Goal: Navigation & Orientation: Find specific page/section

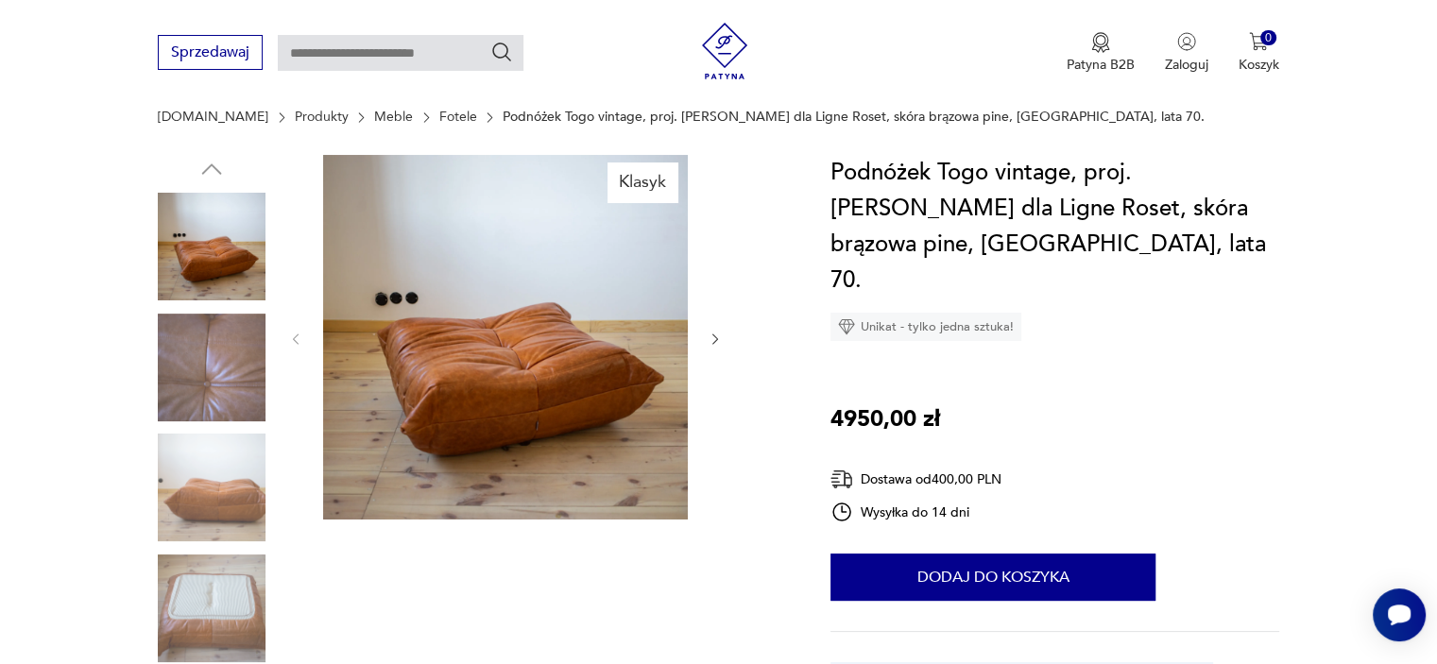
scroll to position [189, 0]
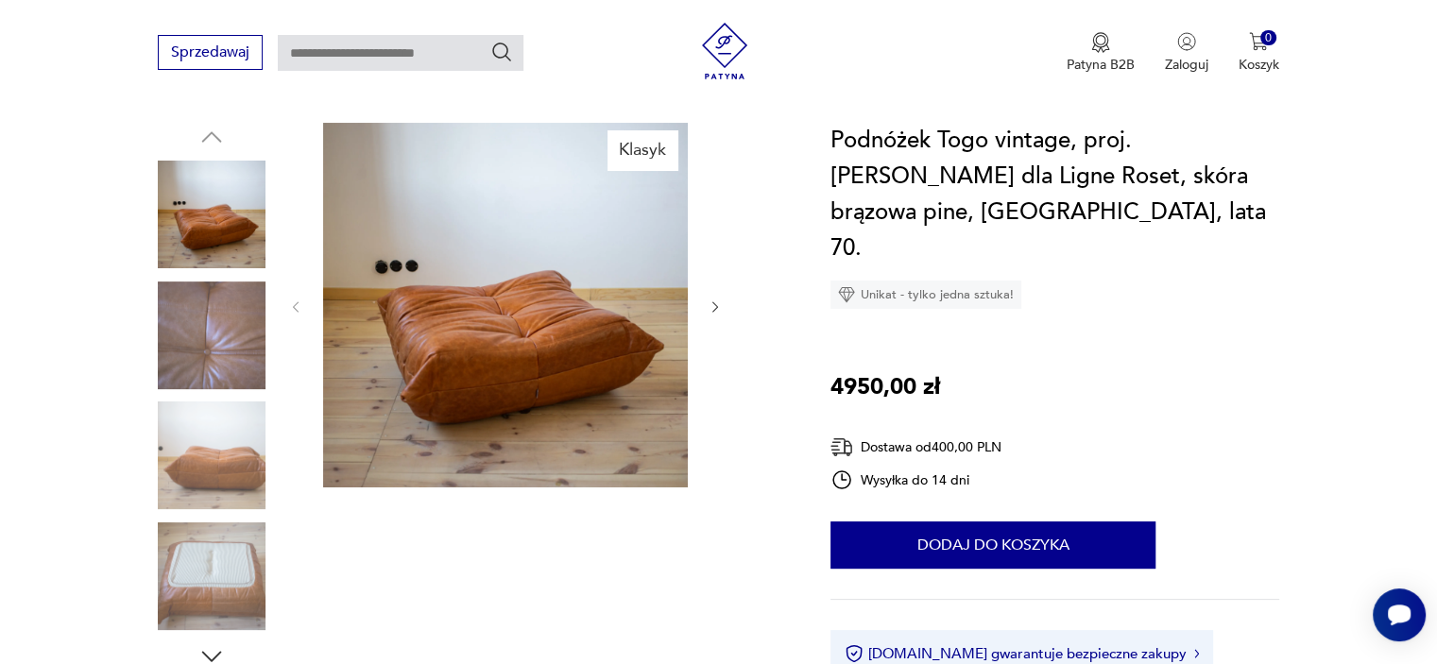
click at [206, 574] on img at bounding box center [212, 576] width 108 height 108
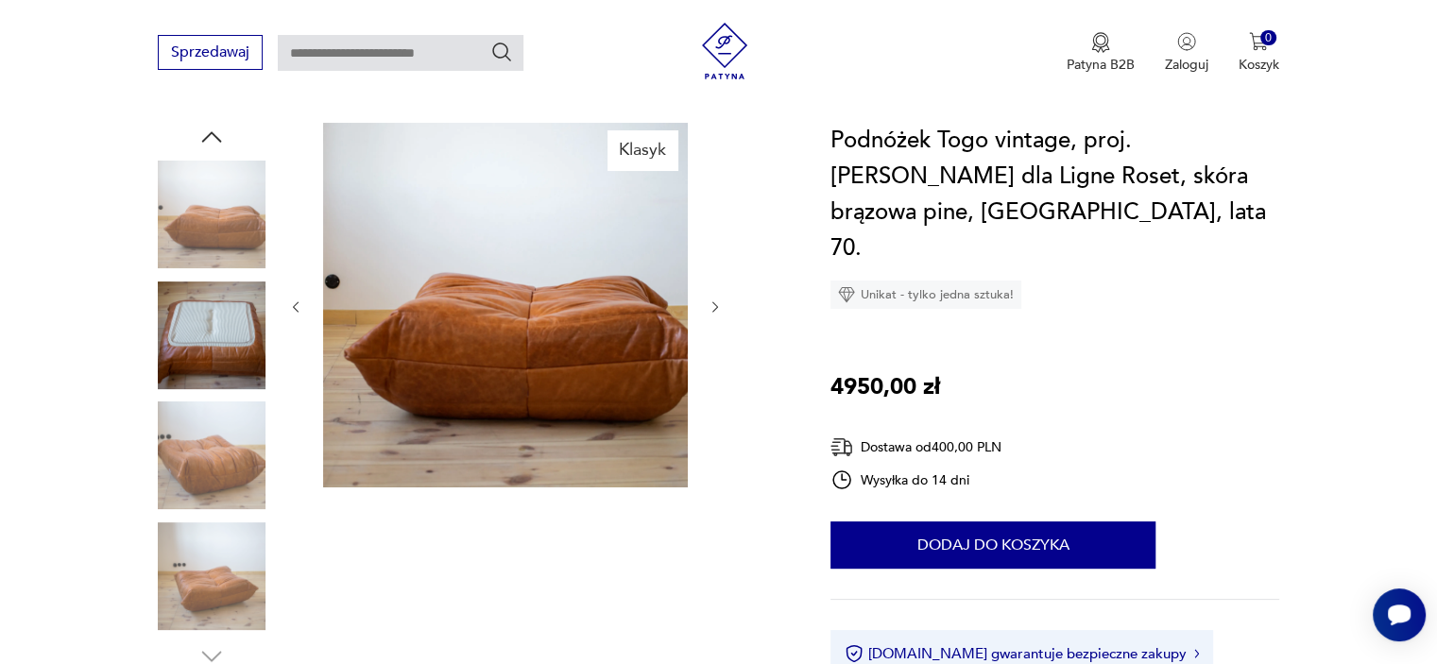
click at [219, 334] on img at bounding box center [212, 336] width 108 height 108
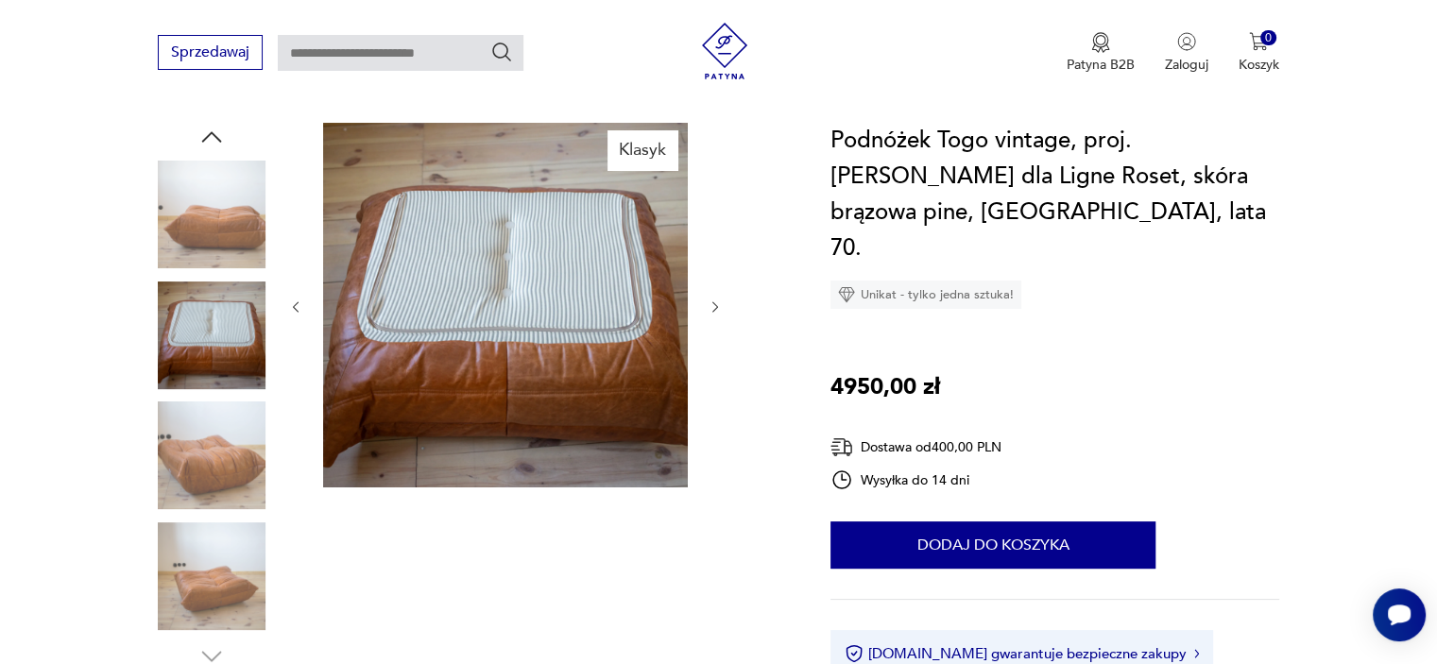
click at [231, 437] on img at bounding box center [212, 456] width 108 height 108
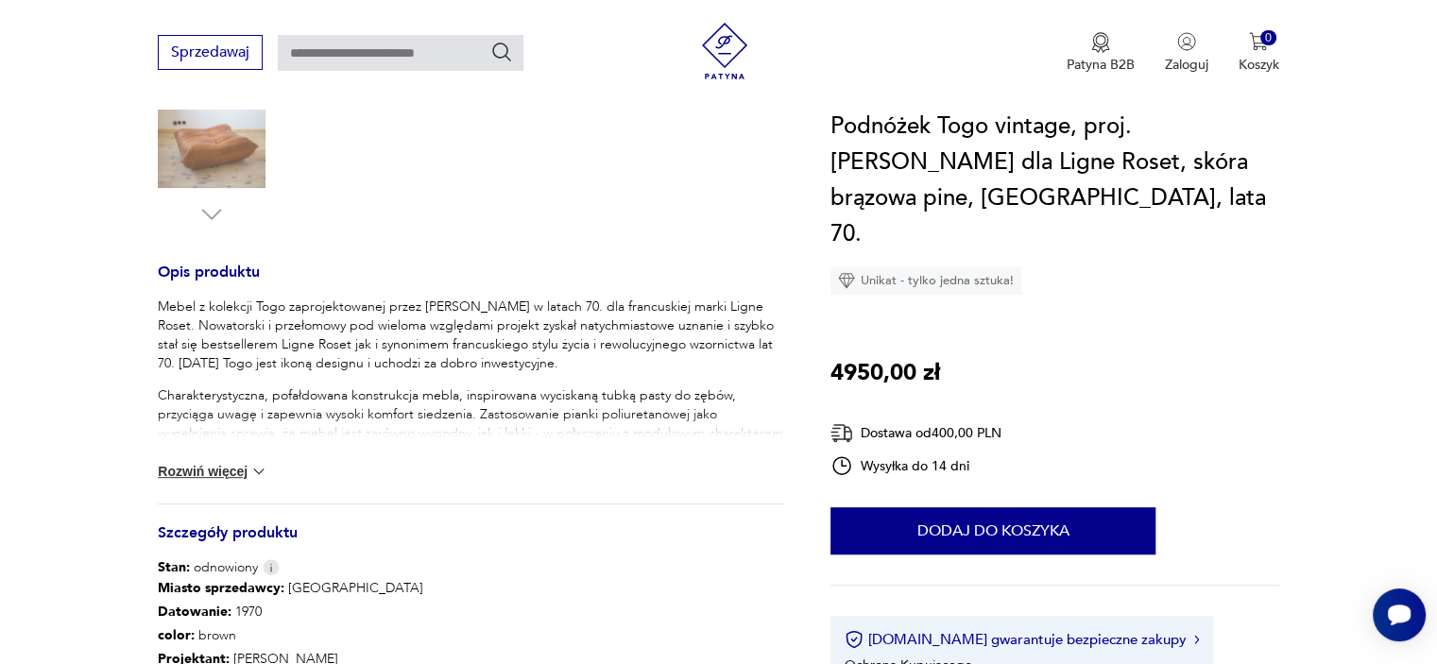
scroll to position [661, 0]
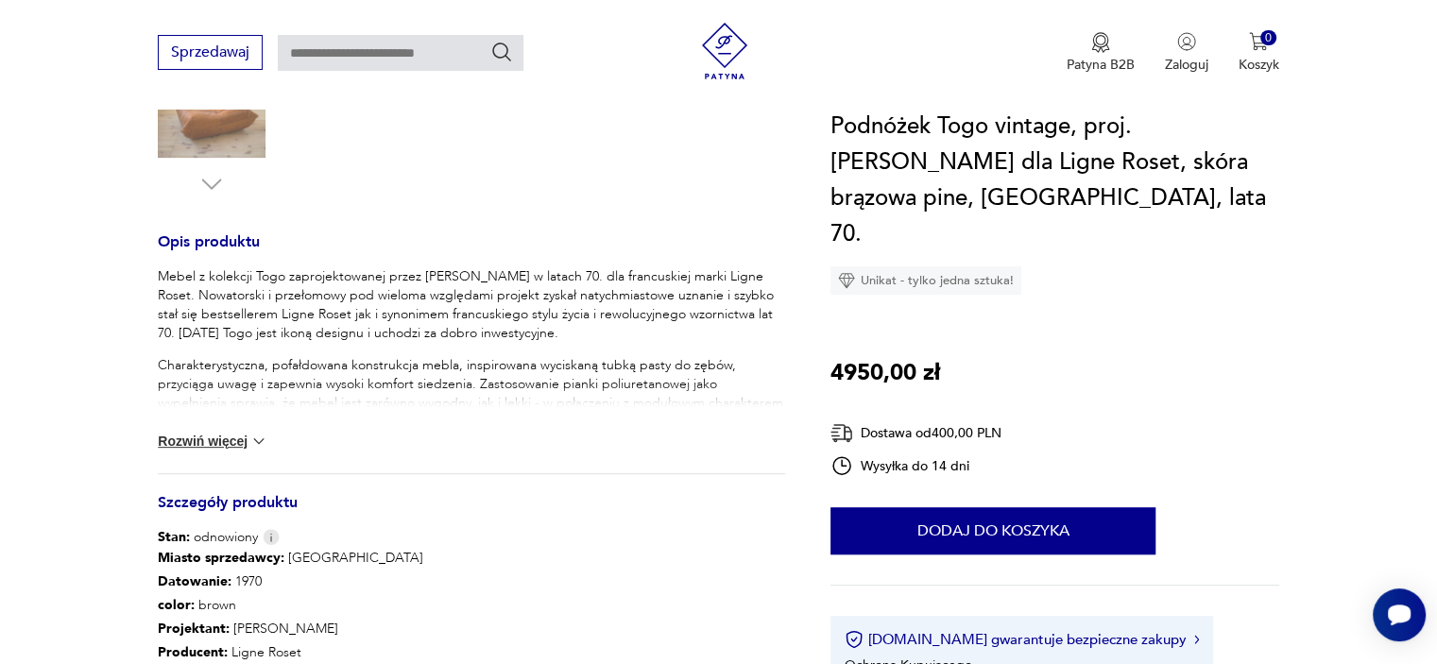
click at [219, 437] on button "Rozwiń więcej" at bounding box center [213, 441] width 110 height 19
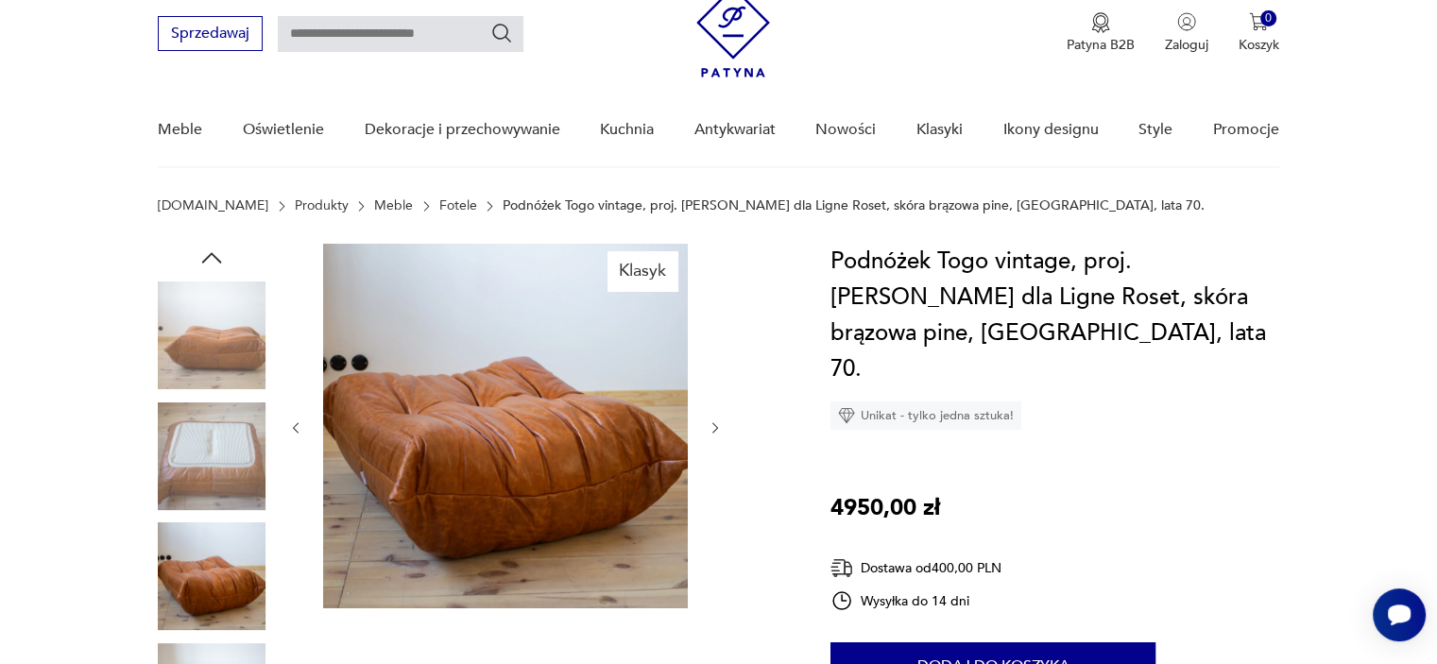
scroll to position [0, 0]
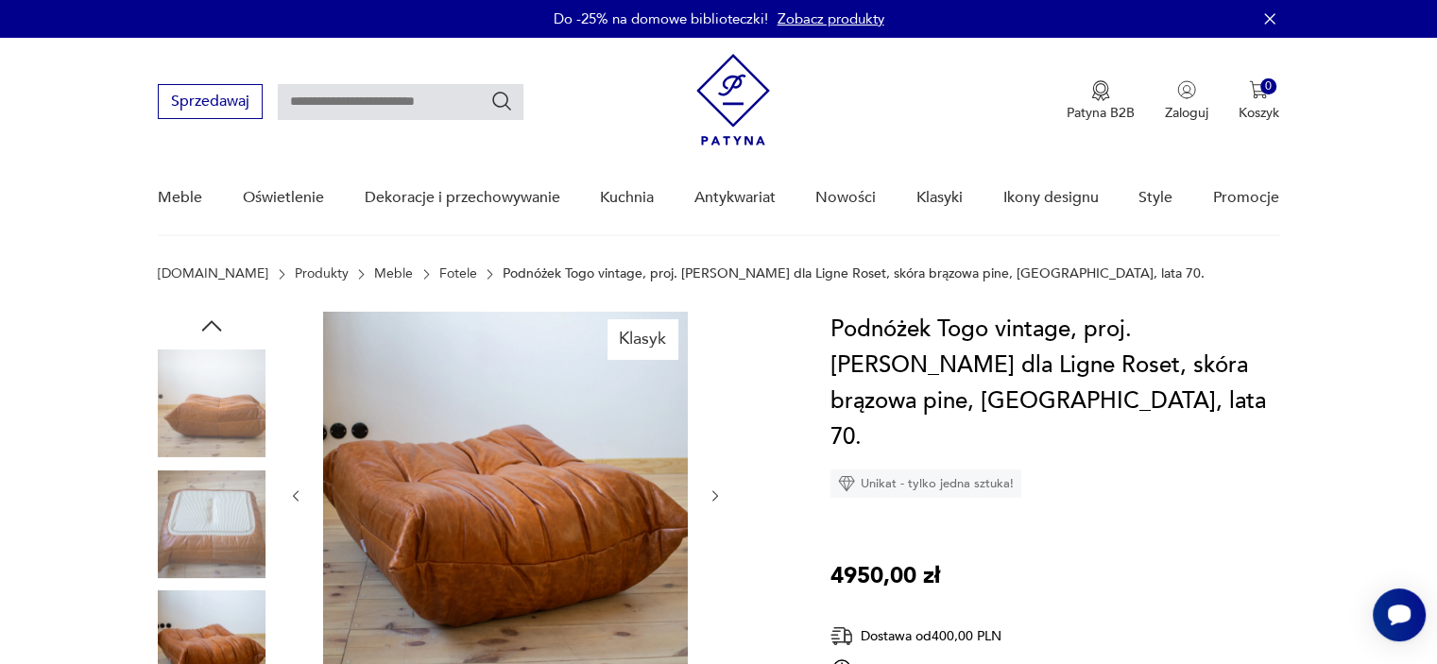
click at [439, 274] on link "Fotele" at bounding box center [458, 273] width 38 height 15
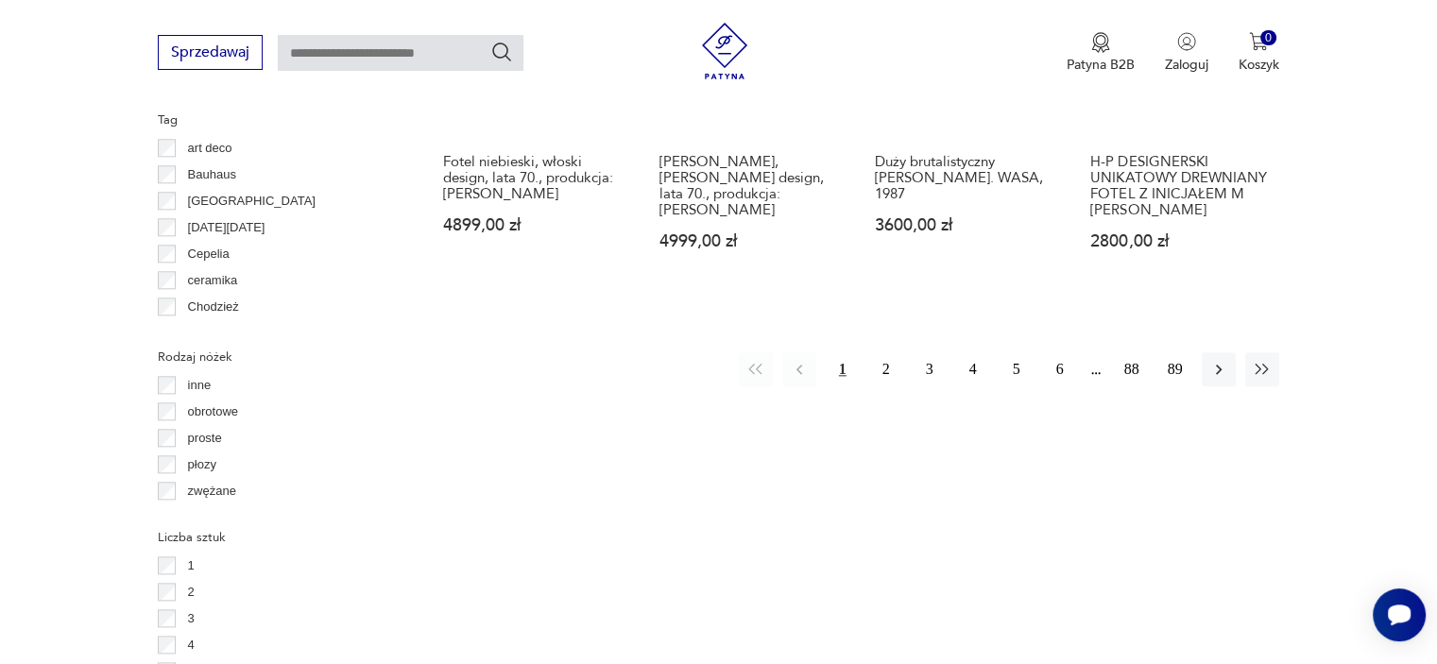
scroll to position [2106, 0]
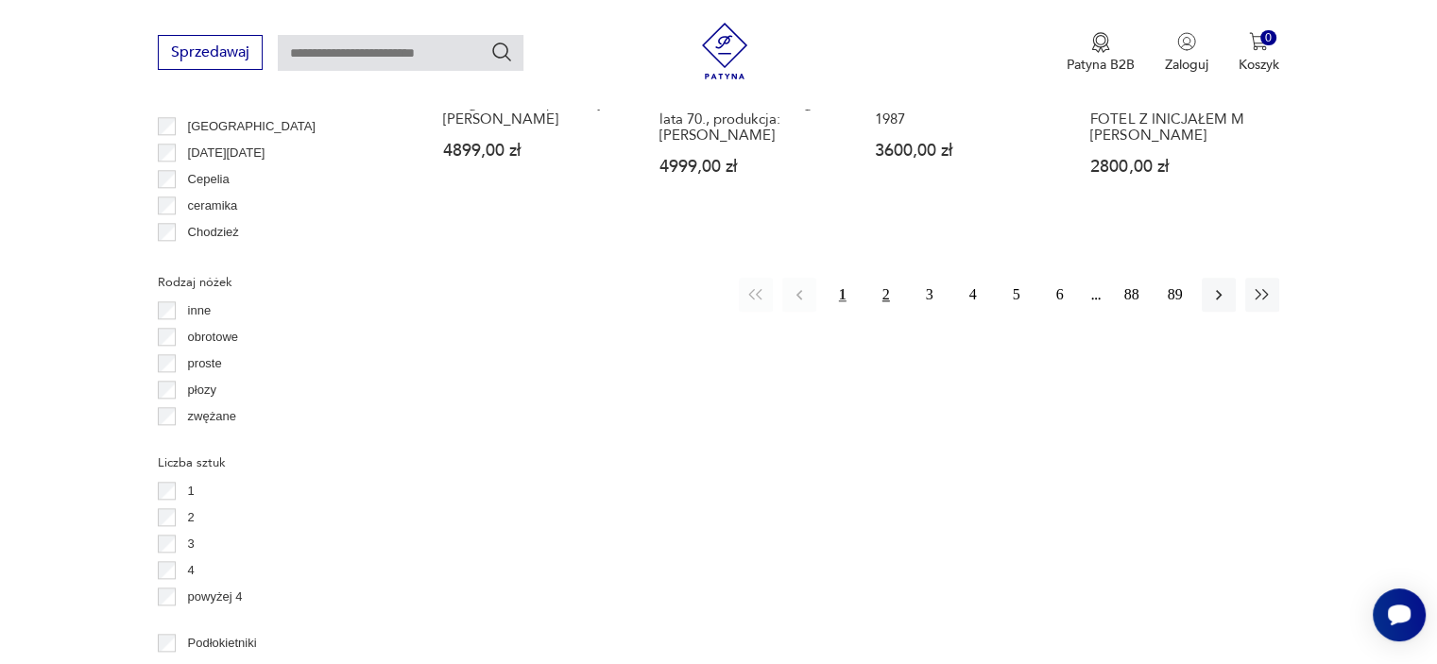
click at [886, 279] on button "2" at bounding box center [886, 295] width 34 height 34
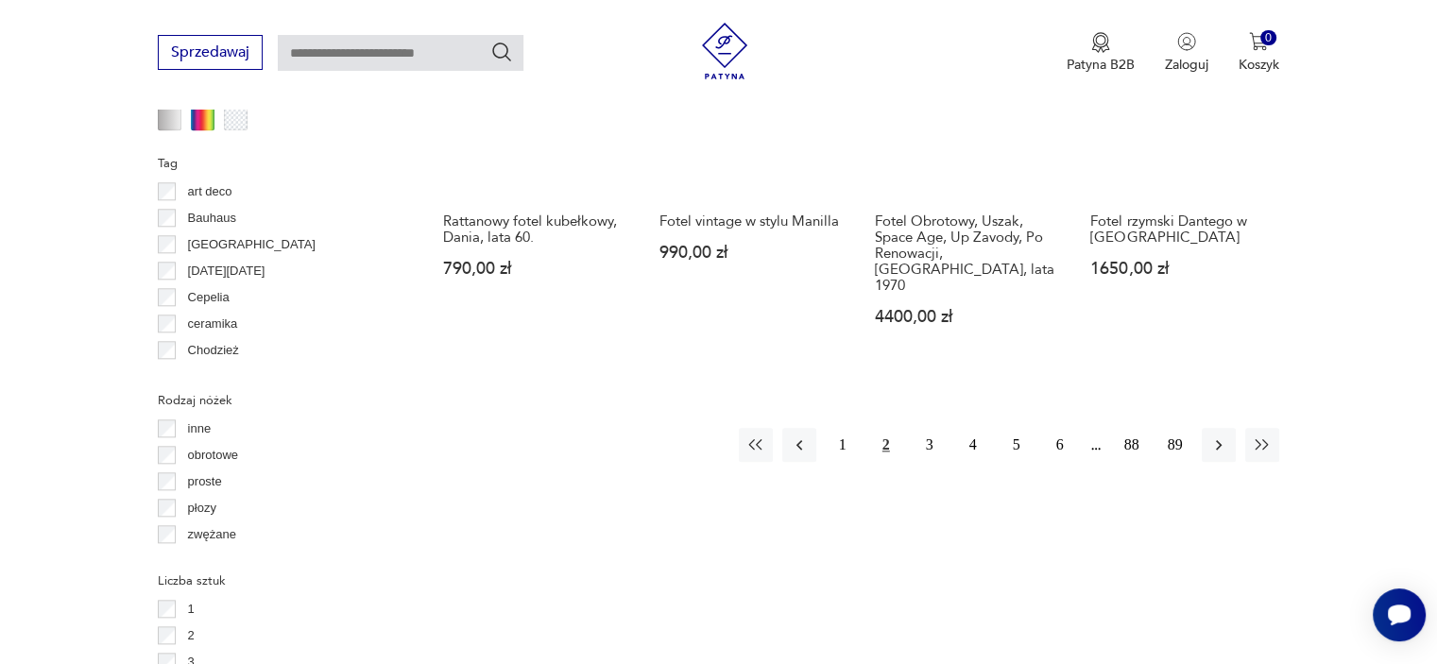
scroll to position [2012, 0]
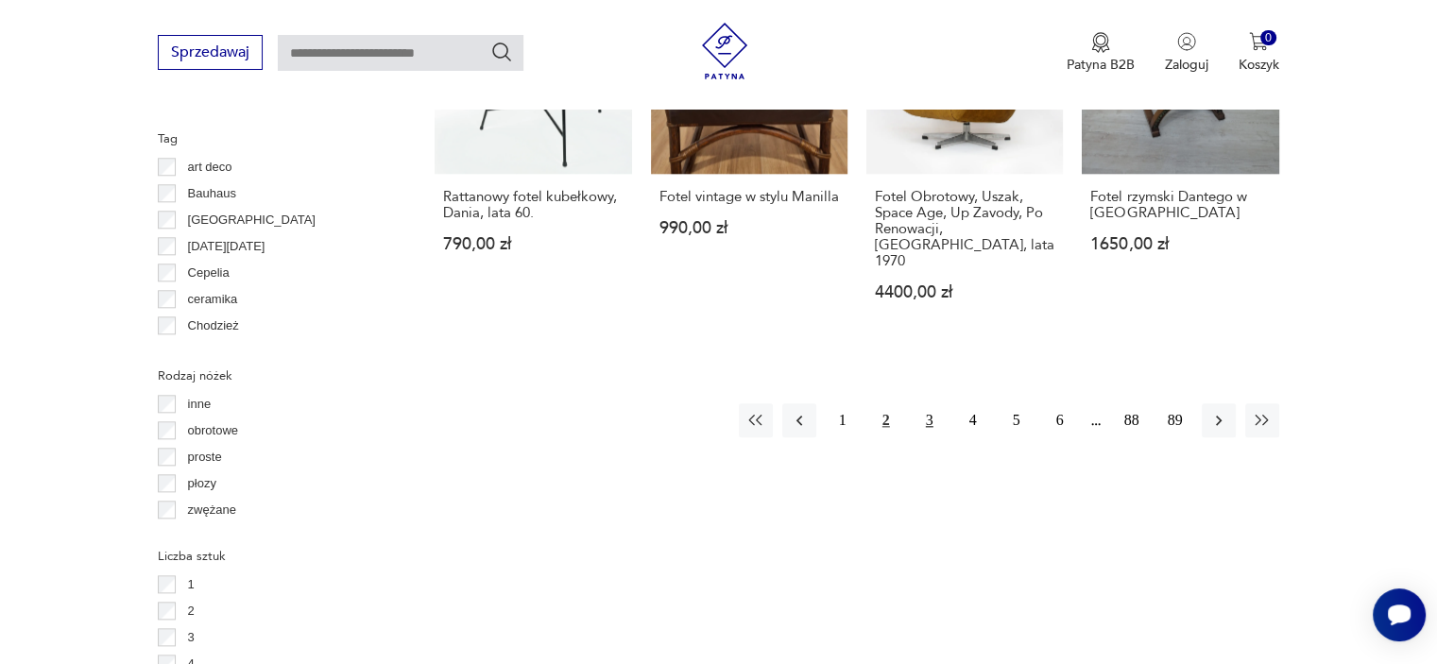
click at [929, 403] on button "3" at bounding box center [930, 420] width 34 height 34
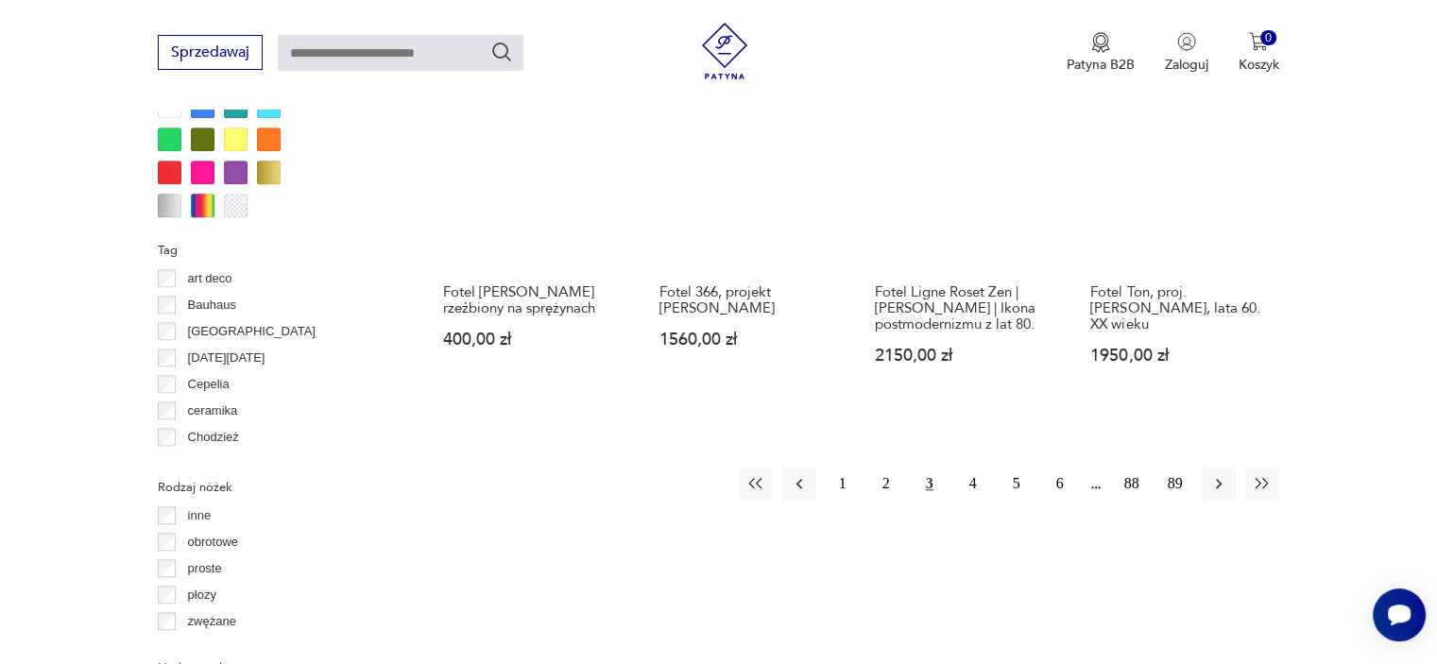
scroll to position [1918, 0]
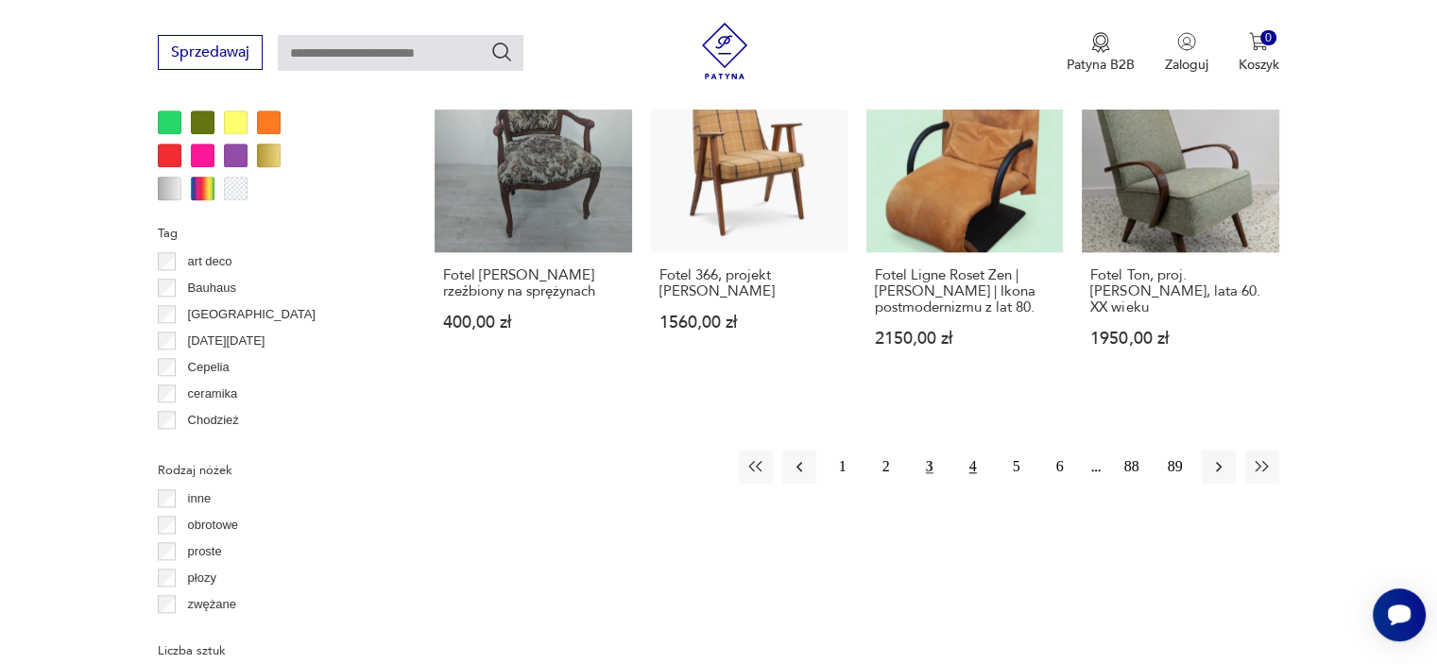
click at [974, 450] on button "4" at bounding box center [973, 467] width 34 height 34
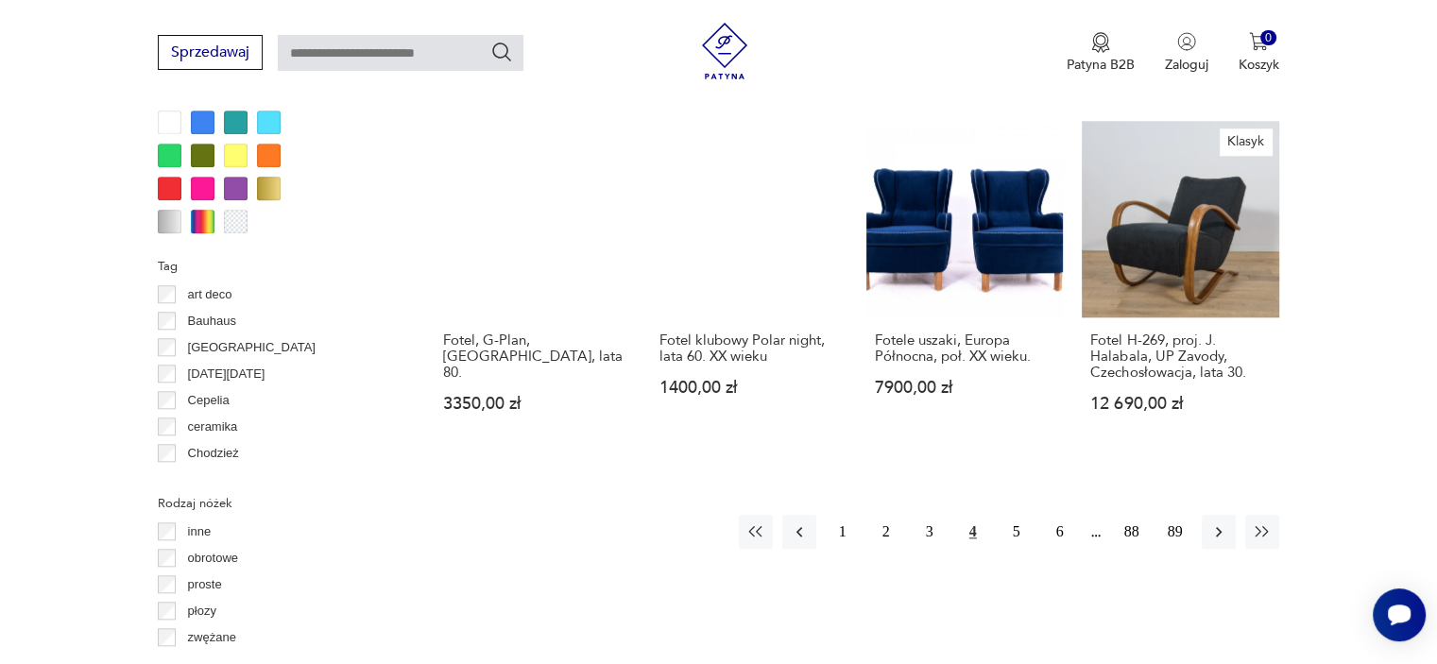
scroll to position [1918, 0]
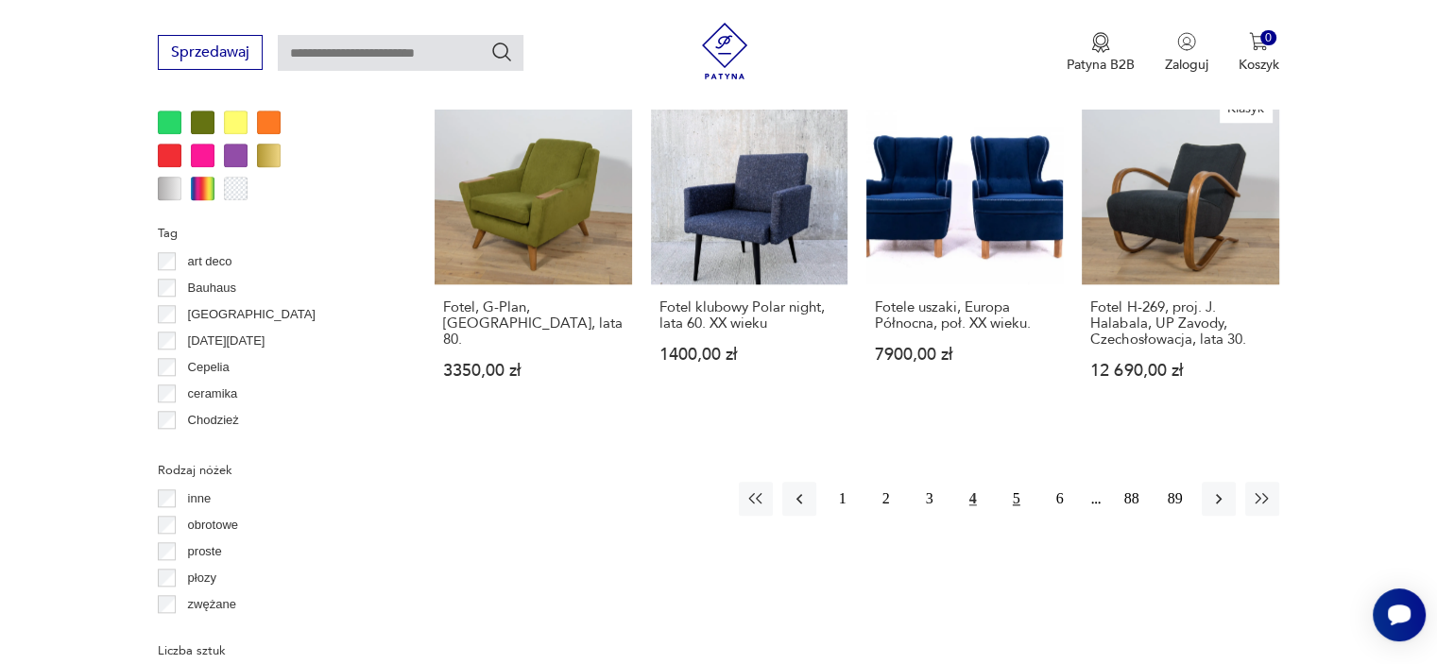
click at [1017, 482] on button "5" at bounding box center [1017, 499] width 34 height 34
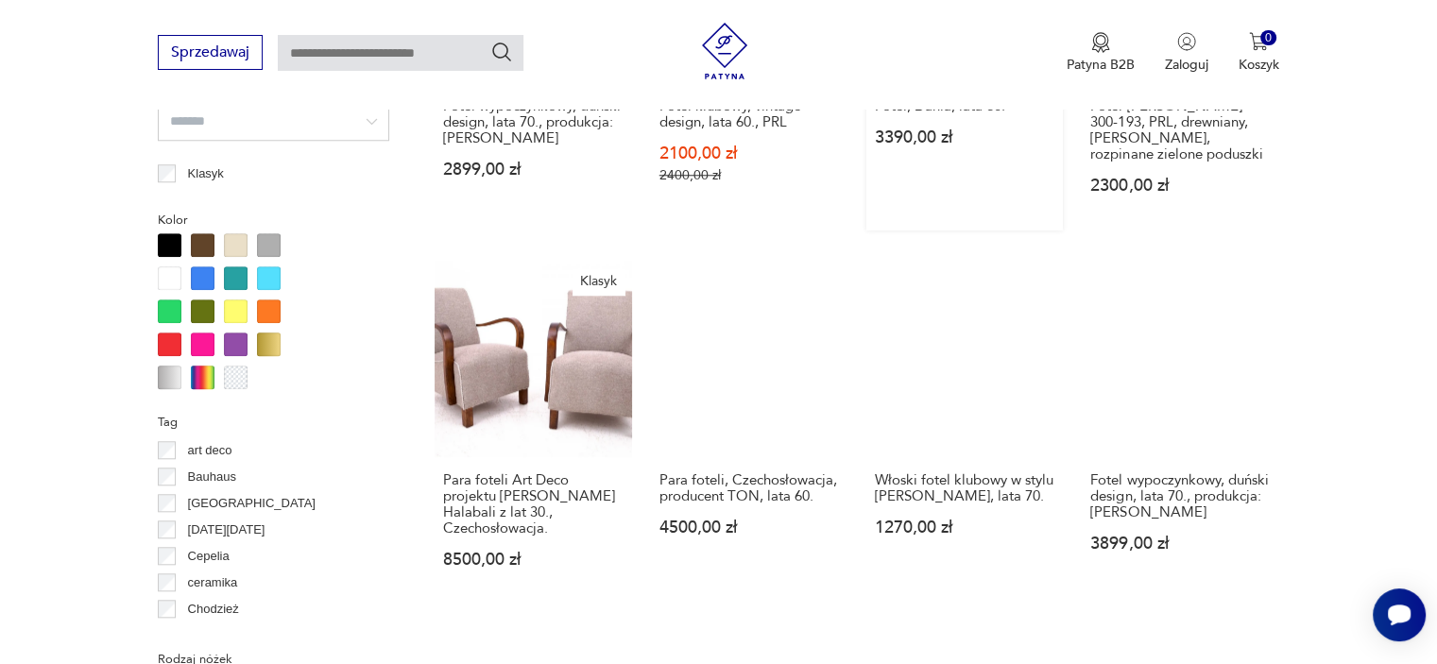
scroll to position [1824, 0]
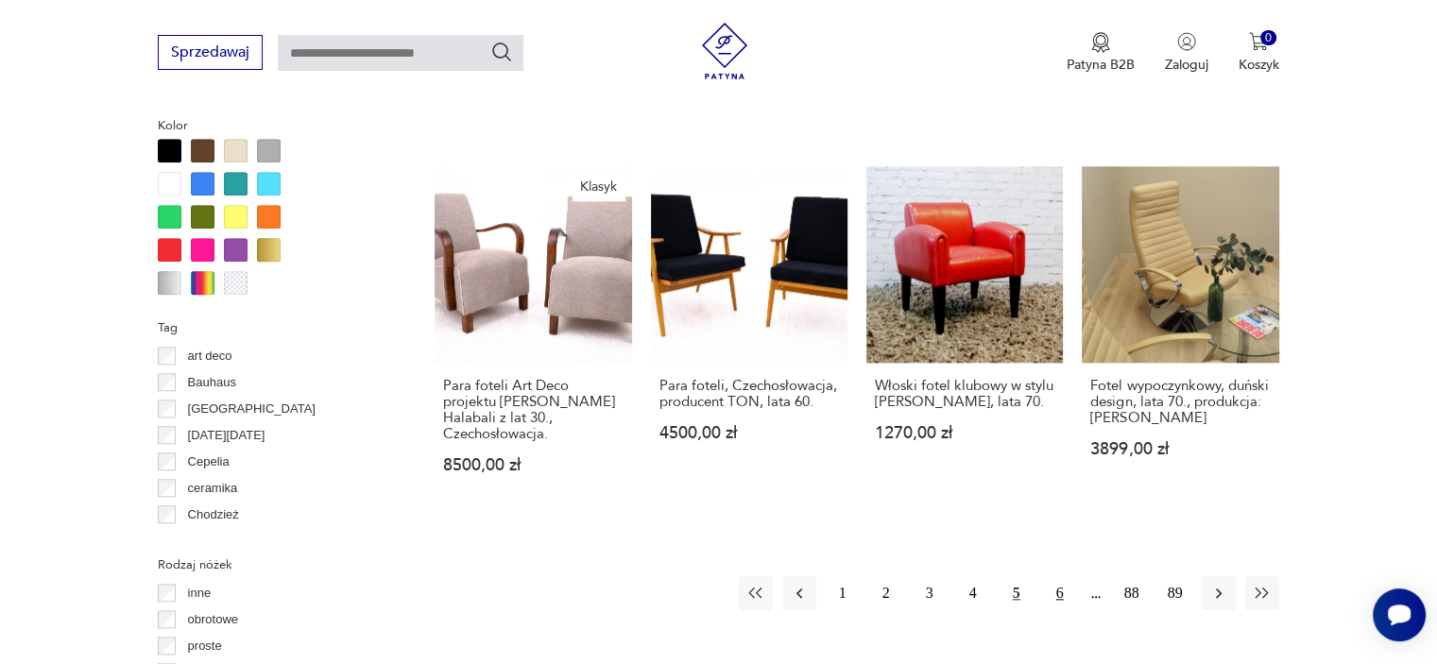
click at [1057, 576] on button "6" at bounding box center [1060, 593] width 34 height 34
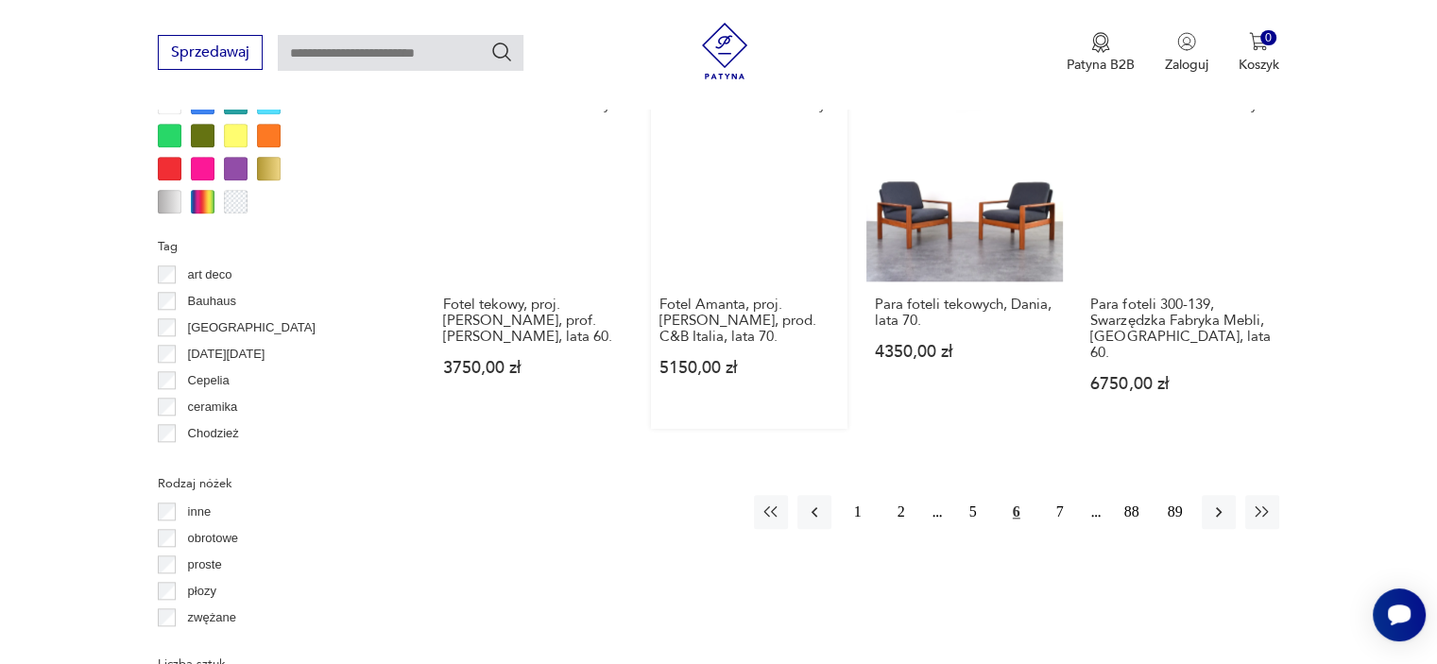
scroll to position [2012, 0]
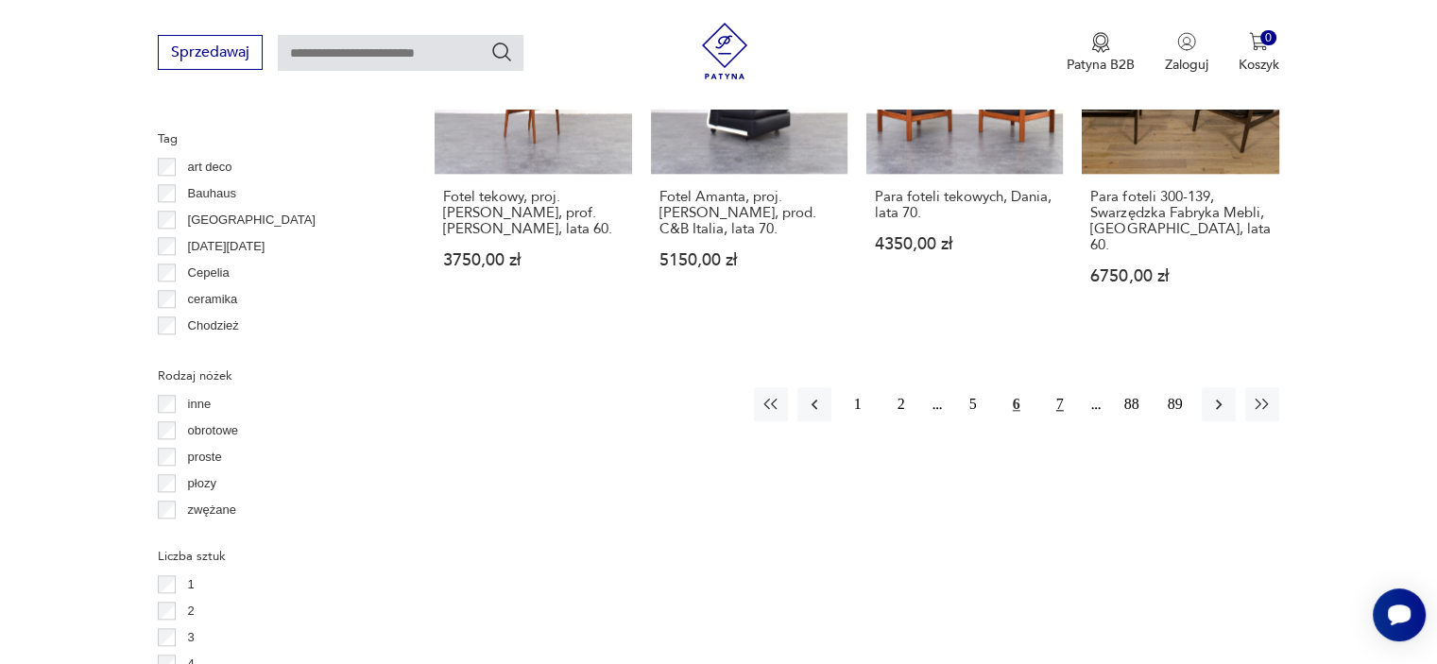
click at [1059, 387] on button "7" at bounding box center [1060, 404] width 34 height 34
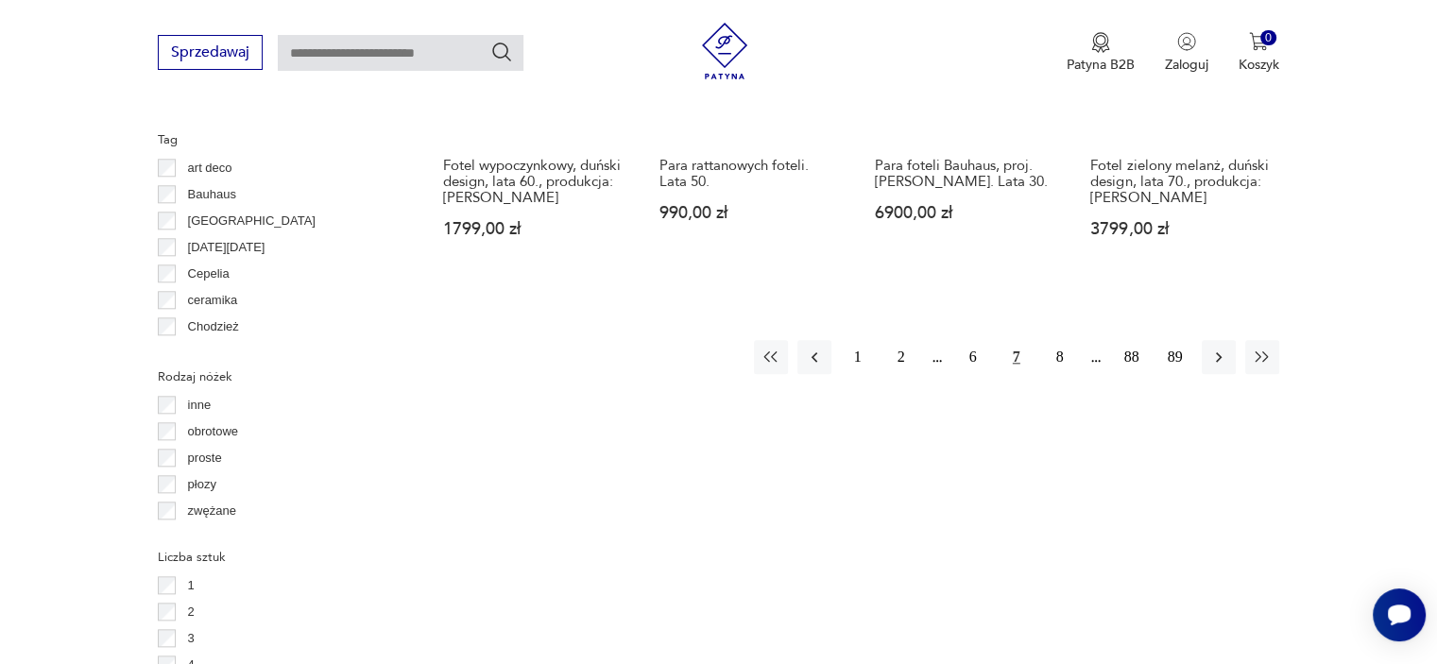
scroll to position [2012, 0]
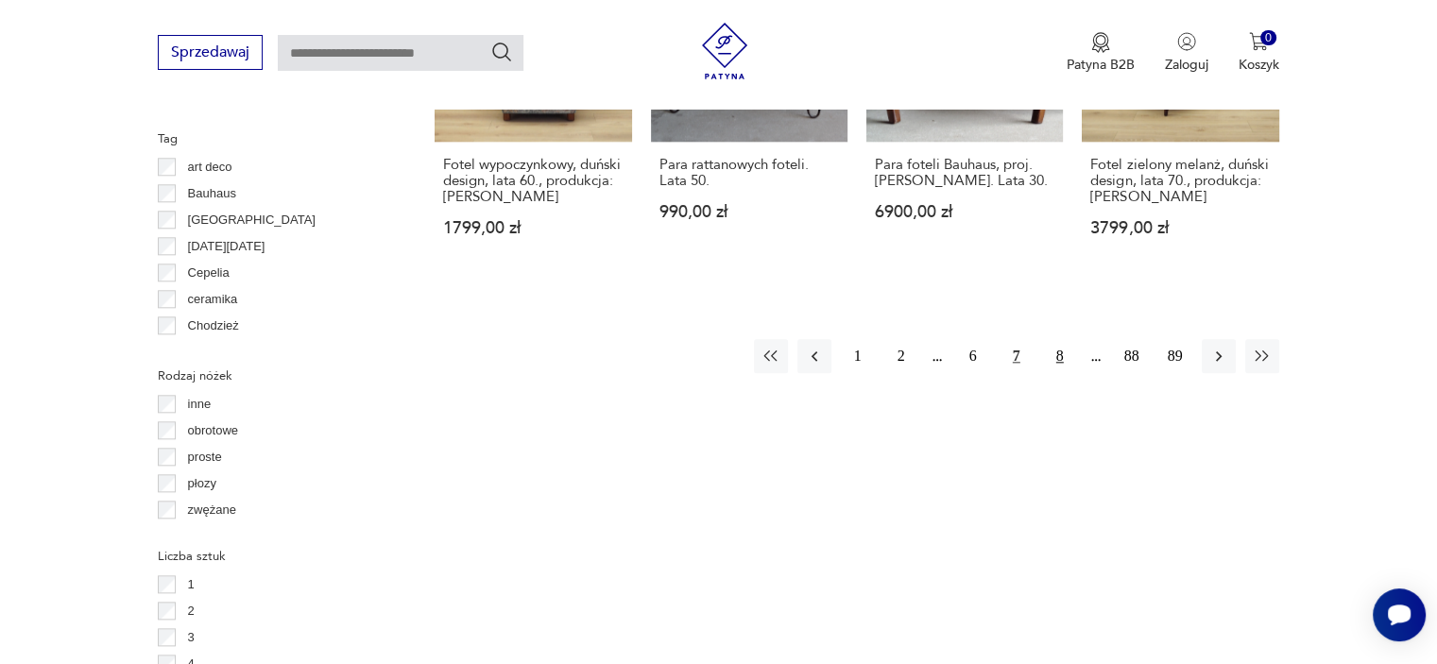
click at [1058, 339] on button "8" at bounding box center [1060, 356] width 34 height 34
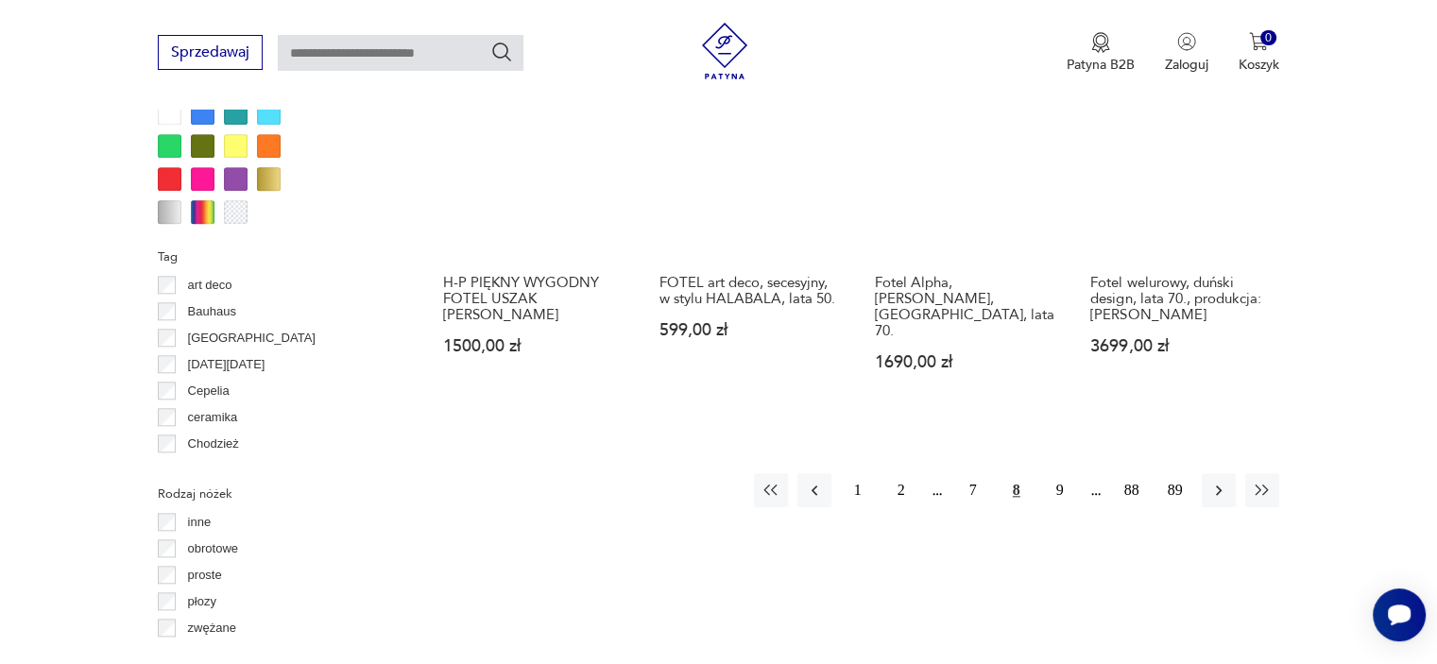
scroll to position [1918, 0]
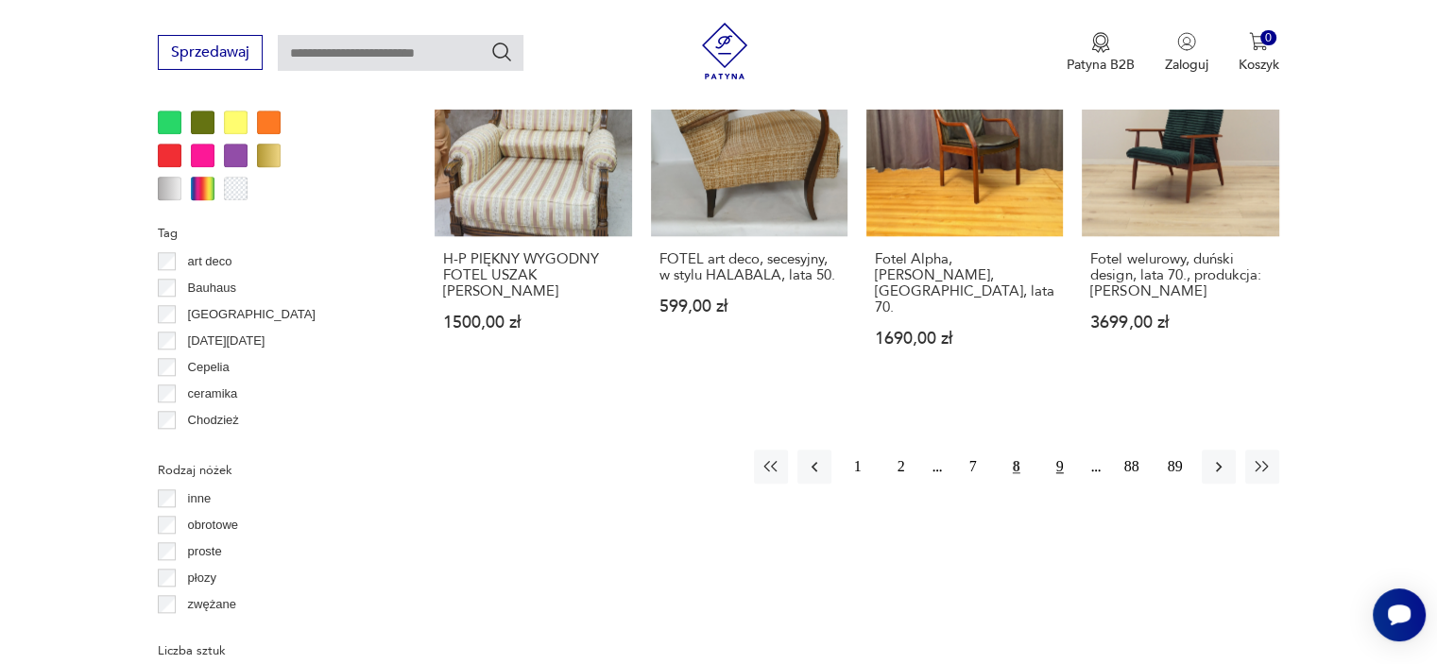
click at [1057, 450] on button "9" at bounding box center [1060, 467] width 34 height 34
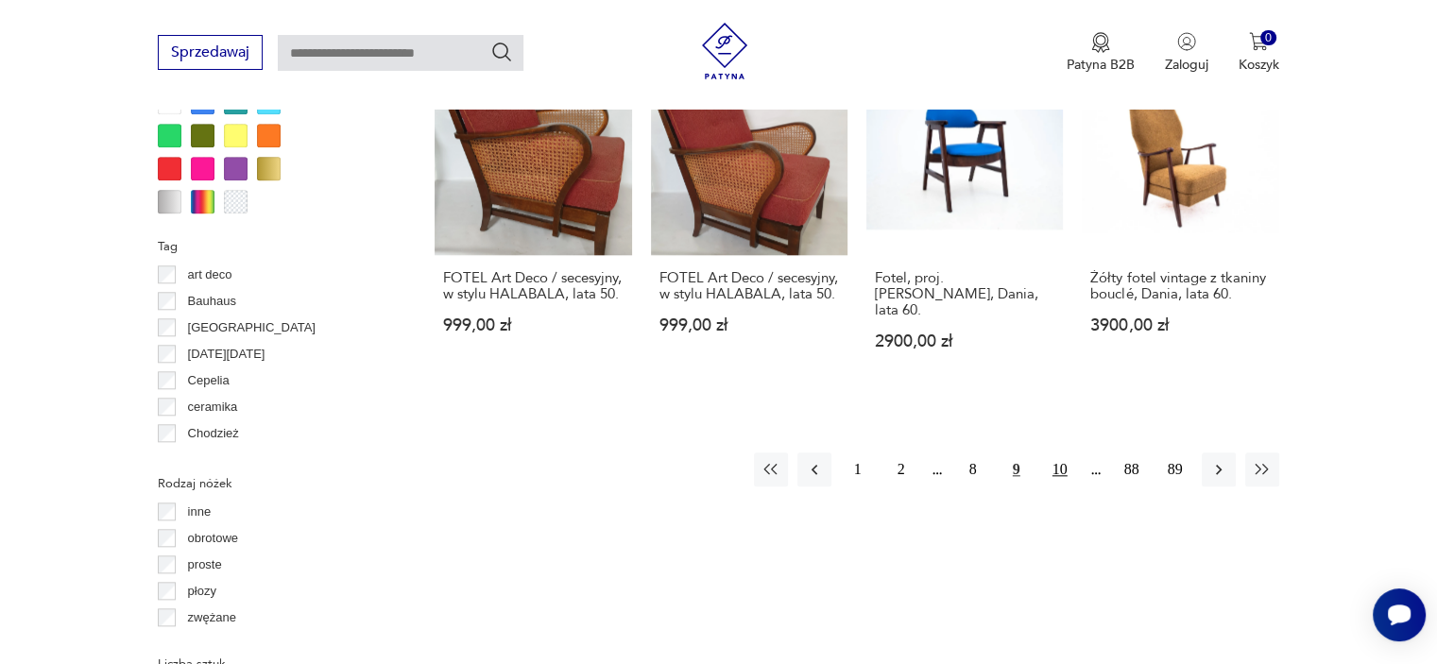
scroll to position [2012, 0]
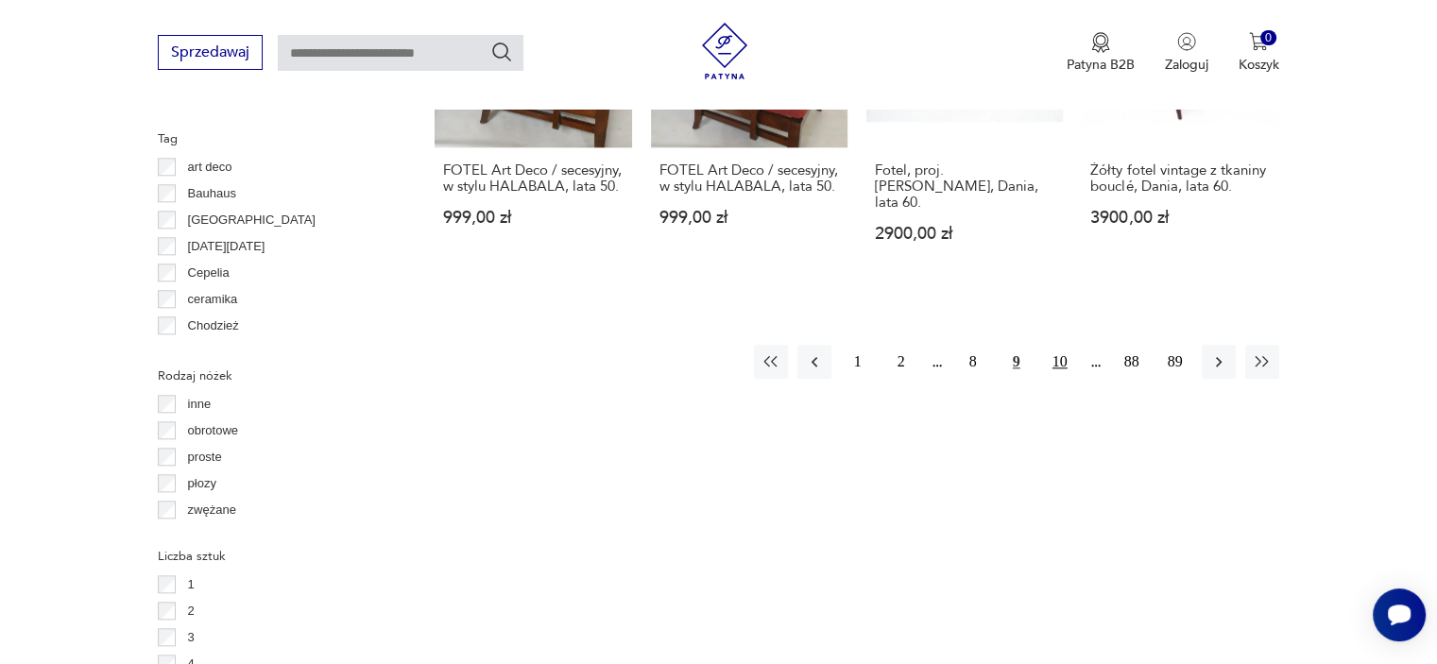
click at [1061, 347] on button "10" at bounding box center [1060, 362] width 34 height 34
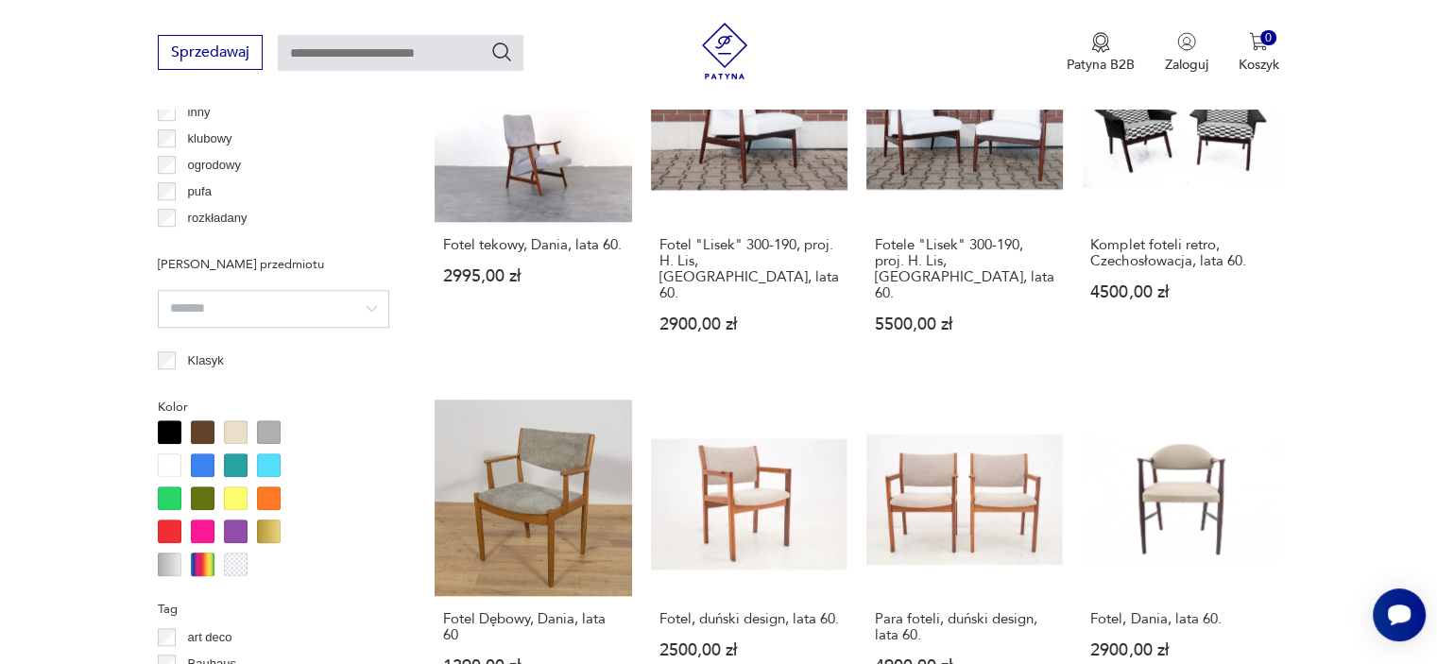
scroll to position [1729, 0]
